Goal: Feedback & Contribution: Leave review/rating

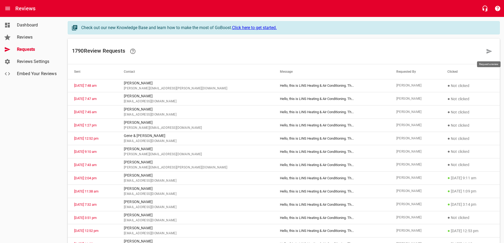
click at [489, 51] on icon at bounding box center [489, 51] width 6 height 5
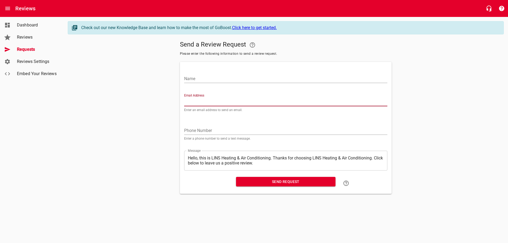
paste input "[EMAIL_ADDRESS][DOMAIN_NAME]"
type input "[EMAIL_ADDRESS][DOMAIN_NAME]"
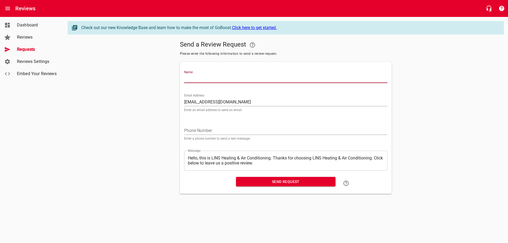
click at [222, 81] on input "Name" at bounding box center [285, 79] width 203 height 8
type input "[PERSON_NAME]"
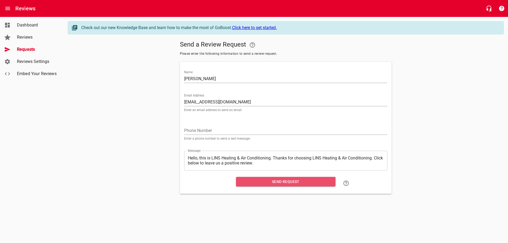
click at [283, 181] on span "Send Request" at bounding box center [285, 181] width 91 height 7
